Goal: Transaction & Acquisition: Purchase product/service

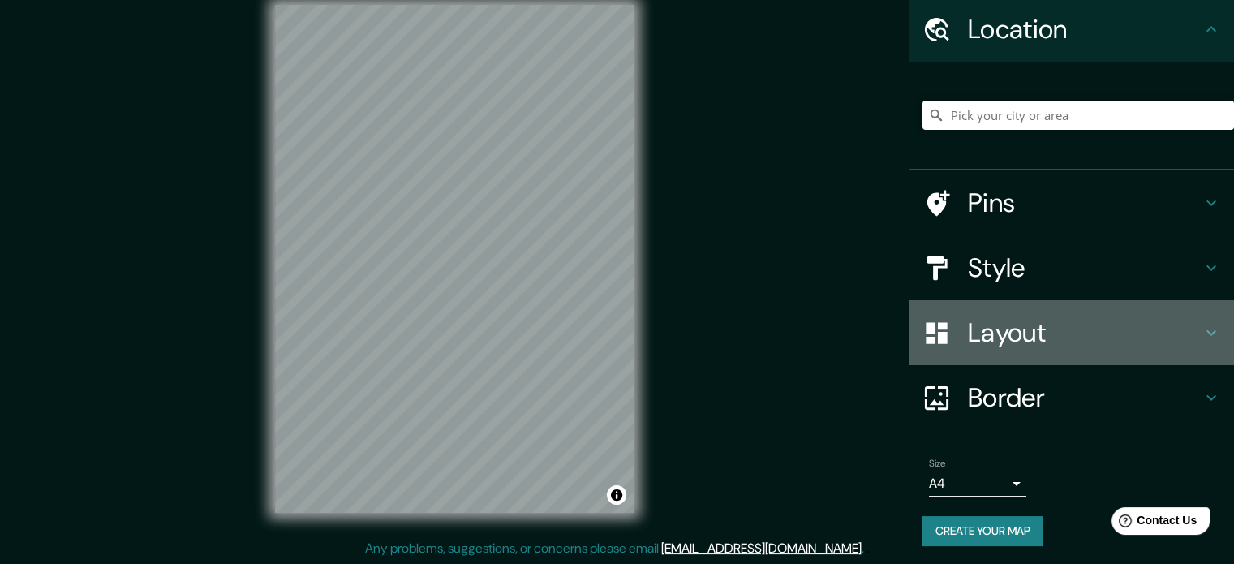
click at [979, 341] on h4 "Layout" at bounding box center [1085, 333] width 234 height 32
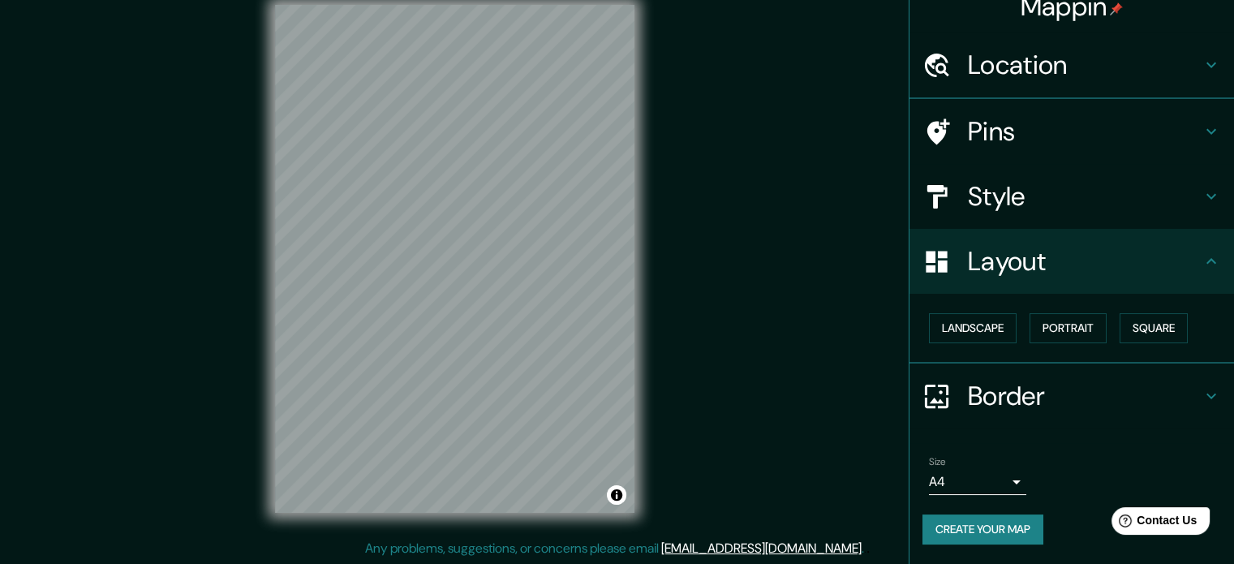
scroll to position [18, 0]
click at [993, 264] on h4 "Layout" at bounding box center [1085, 263] width 234 height 32
click at [986, 400] on h4 "Border" at bounding box center [1085, 398] width 234 height 32
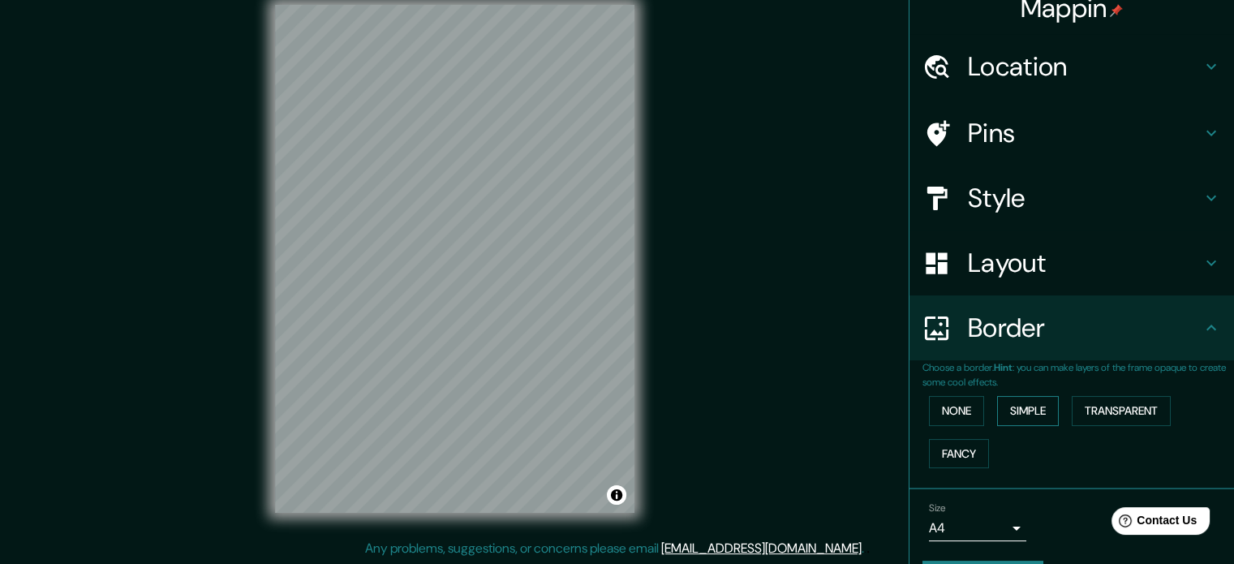
click at [1017, 417] on button "Simple" at bounding box center [1028, 411] width 62 height 30
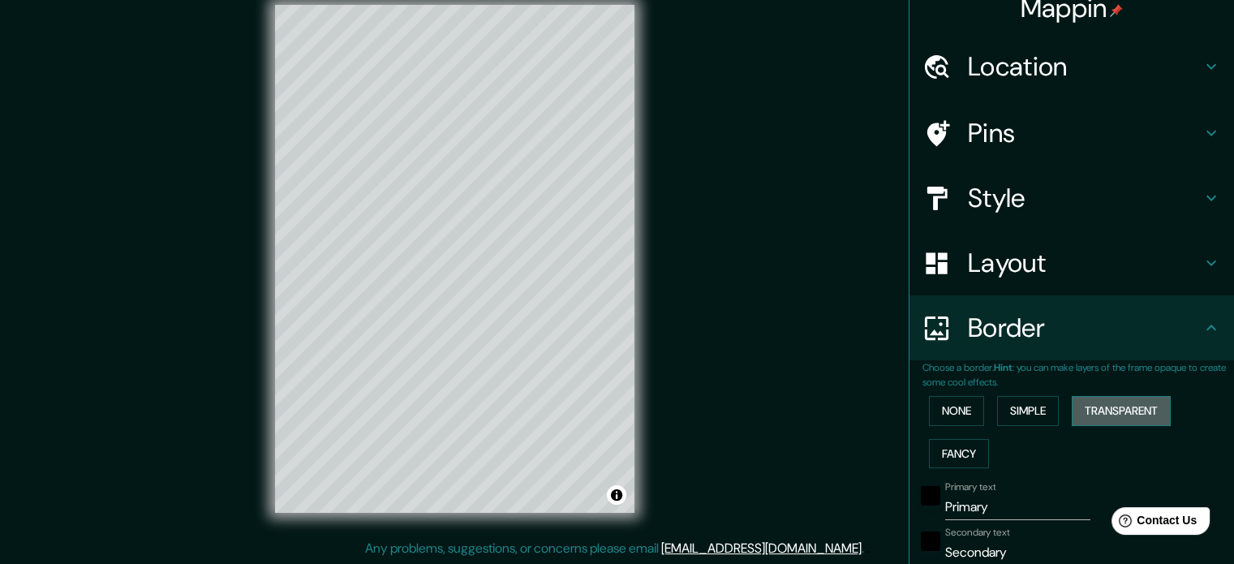
click at [1097, 404] on button "Transparent" at bounding box center [1121, 411] width 99 height 30
click at [945, 409] on button "None" at bounding box center [956, 411] width 55 height 30
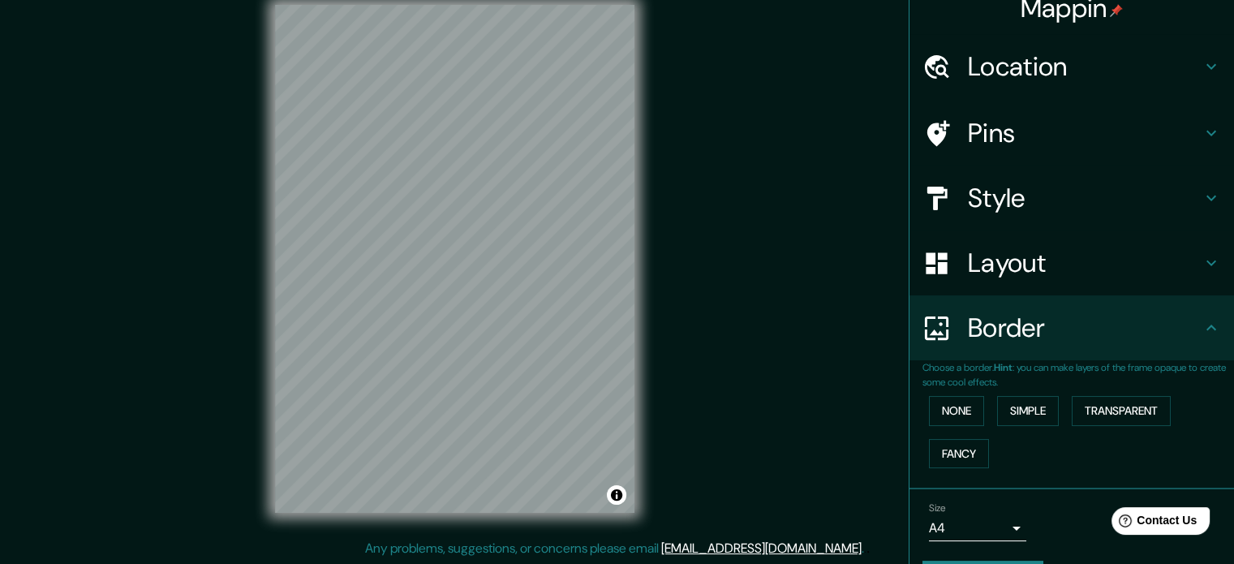
click at [983, 249] on h4 "Layout" at bounding box center [1085, 263] width 234 height 32
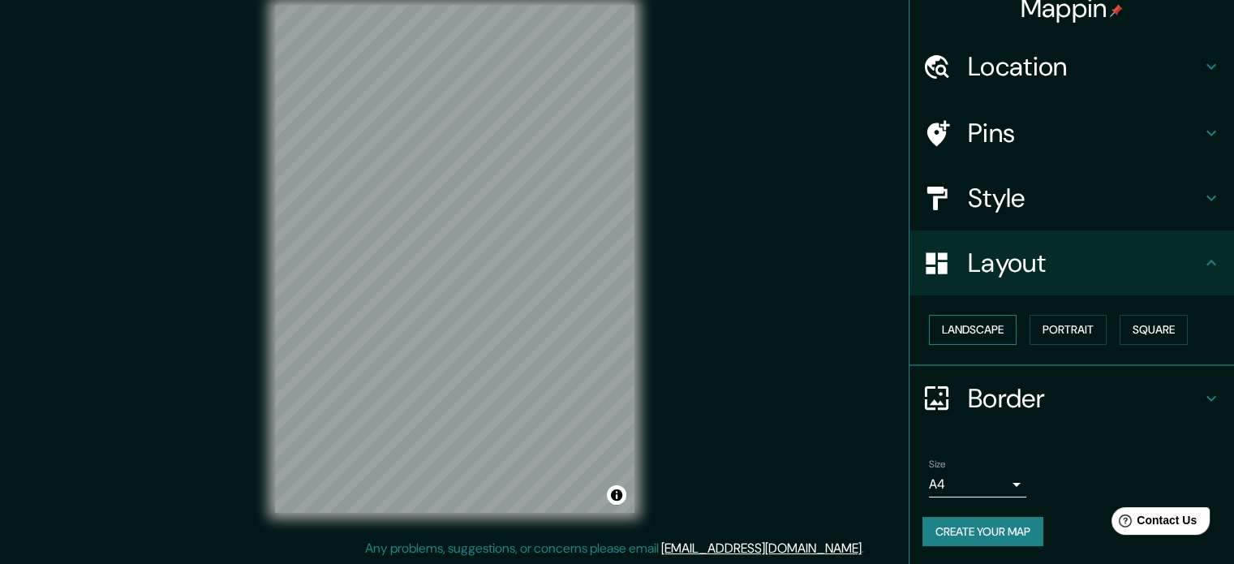
click at [976, 327] on button "Landscape" at bounding box center [973, 330] width 88 height 30
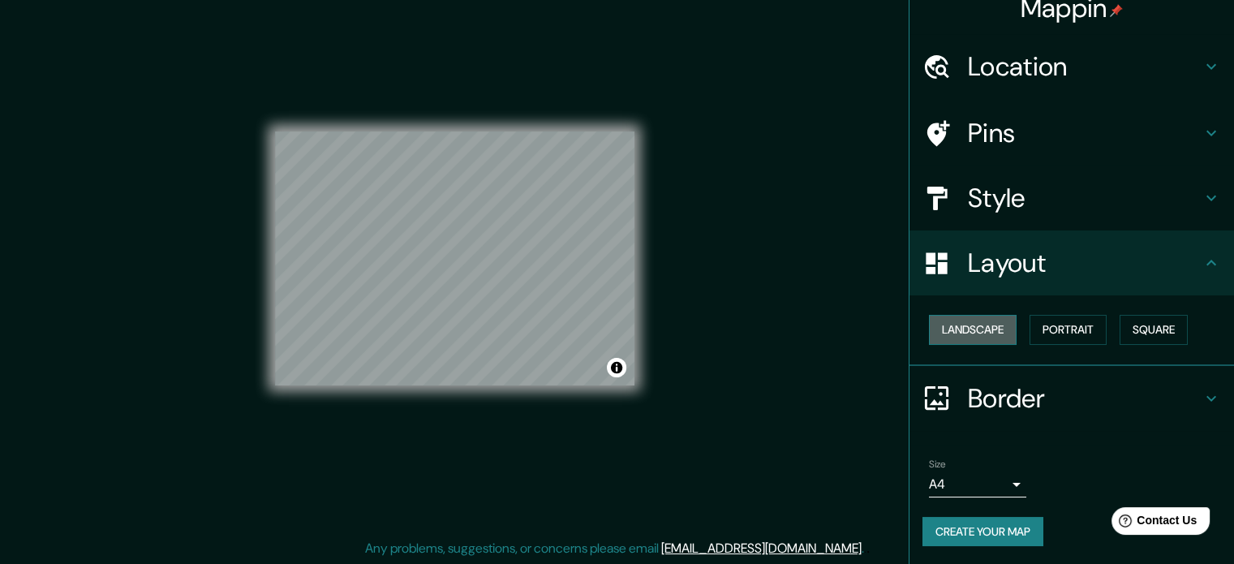
click at [977, 325] on button "Landscape" at bounding box center [973, 330] width 88 height 30
click at [1036, 325] on button "Portrait" at bounding box center [1068, 330] width 77 height 30
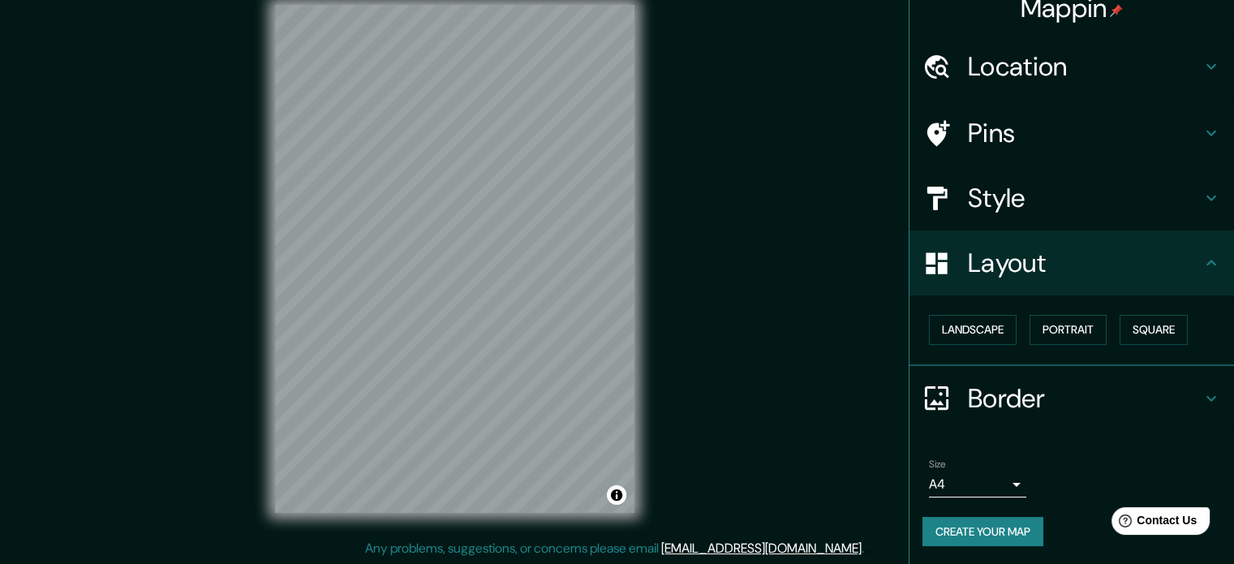
click at [1031, 194] on h4 "Style" at bounding box center [1085, 198] width 234 height 32
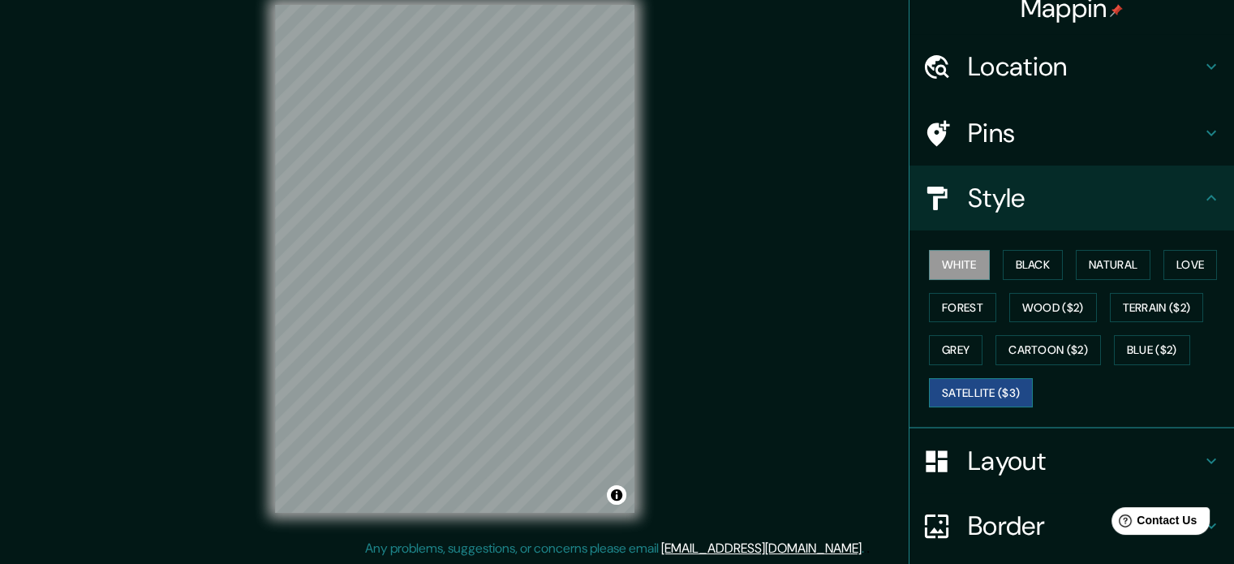
click at [984, 402] on button "Satellite ($3)" at bounding box center [981, 393] width 104 height 30
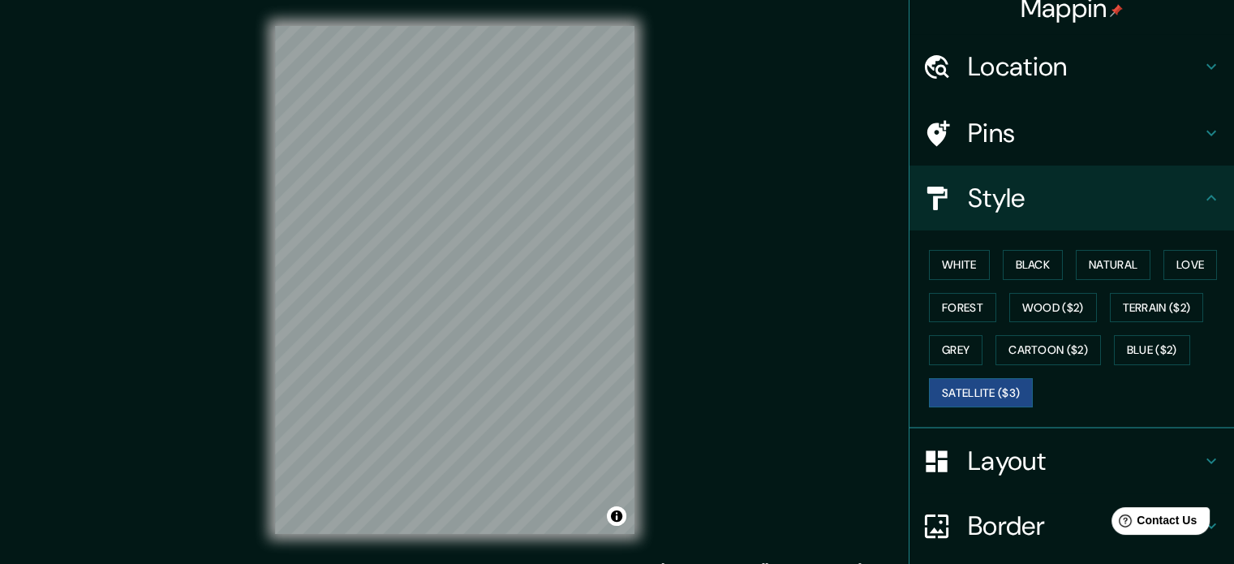
scroll to position [0, 0]
click at [620, 515] on button "Toggle attribution" at bounding box center [616, 515] width 19 height 19
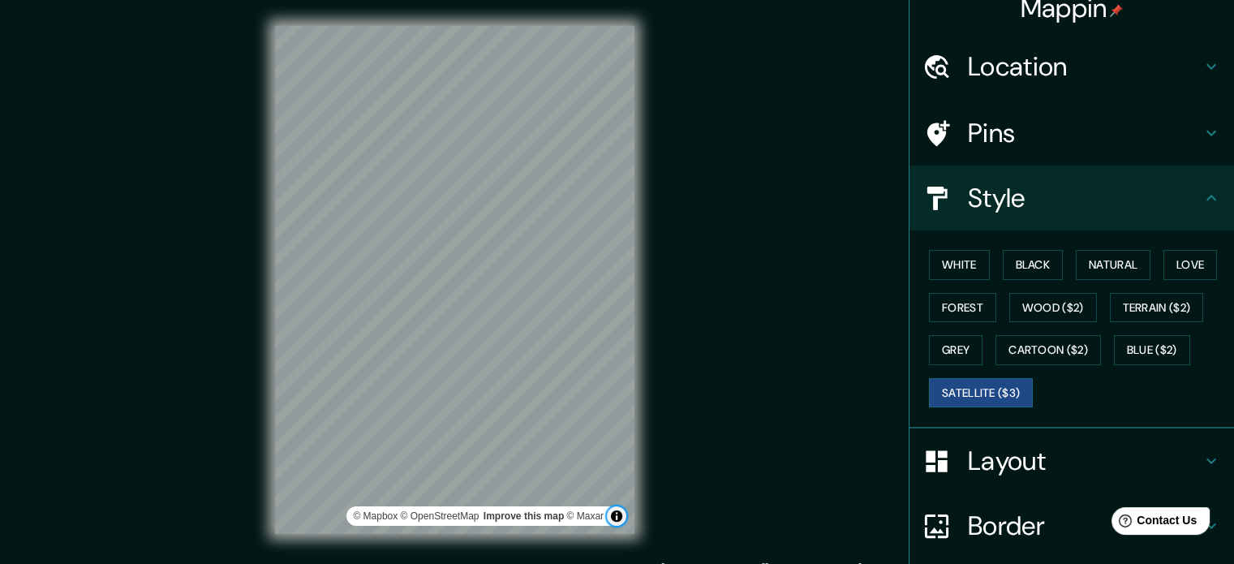
click at [620, 515] on button "Toggle attribution" at bounding box center [616, 515] width 19 height 19
